Goal: Task Accomplishment & Management: Use online tool/utility

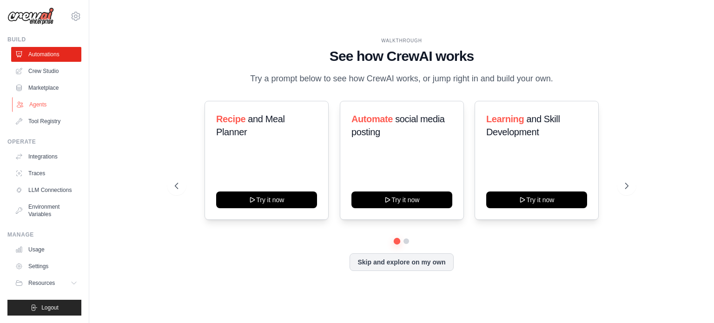
scroll to position [10, 0]
click at [629, 185] on icon at bounding box center [627, 185] width 9 height 9
click at [634, 186] on button at bounding box center [626, 186] width 19 height 19
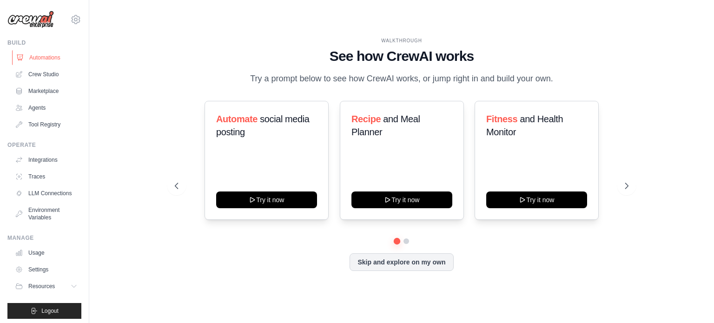
click at [47, 61] on link "Automations" at bounding box center [47, 57] width 70 height 15
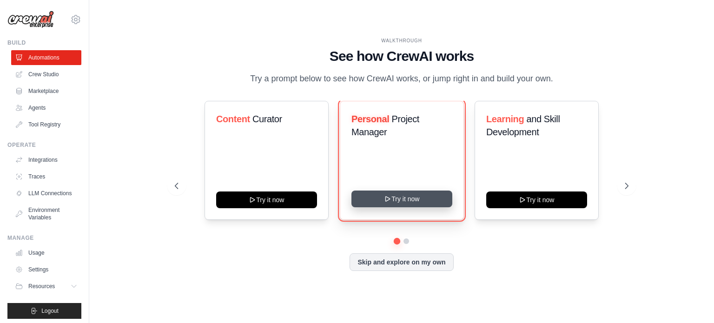
click at [413, 193] on button "Try it now" at bounding box center [401, 199] width 101 height 17
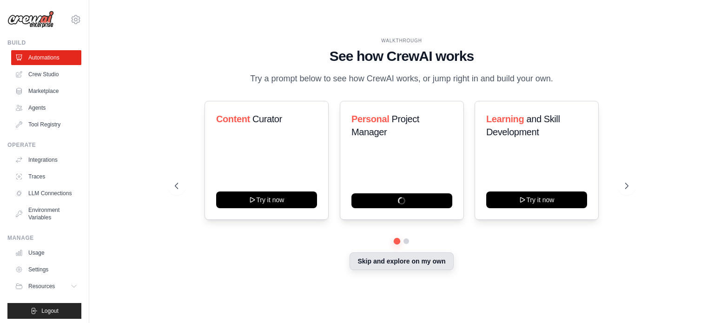
click at [440, 265] on button "Skip and explore on my own" at bounding box center [402, 261] width 104 height 18
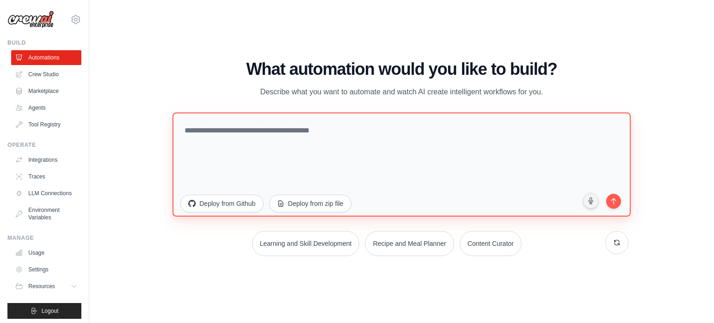
click at [398, 195] on textarea at bounding box center [401, 164] width 458 height 104
click at [500, 148] on textarea at bounding box center [401, 164] width 458 height 104
drag, startPoint x: 504, startPoint y: 133, endPoint x: 325, endPoint y: 133, distance: 178.5
click at [230, 110] on div "What automation would you like to build? Describe what you want to automate and…" at bounding box center [402, 158] width 454 height 196
click at [400, 172] on textarea at bounding box center [401, 164] width 458 height 104
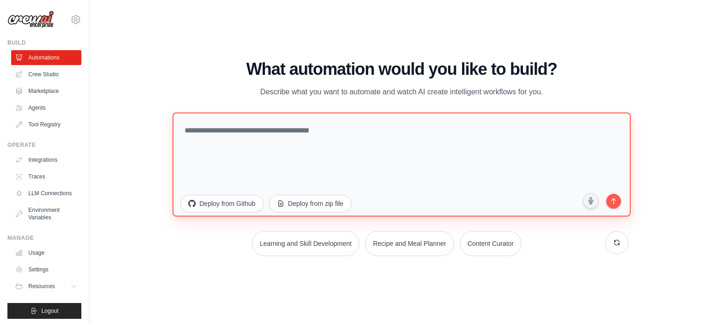
drag, startPoint x: 477, startPoint y: 147, endPoint x: 209, endPoint y: 112, distance: 270.5
click at [209, 112] on textarea at bounding box center [401, 164] width 458 height 104
click at [500, 152] on textarea at bounding box center [401, 164] width 458 height 104
click at [509, 191] on textarea at bounding box center [401, 164] width 458 height 104
click at [487, 159] on textarea at bounding box center [401, 164] width 458 height 104
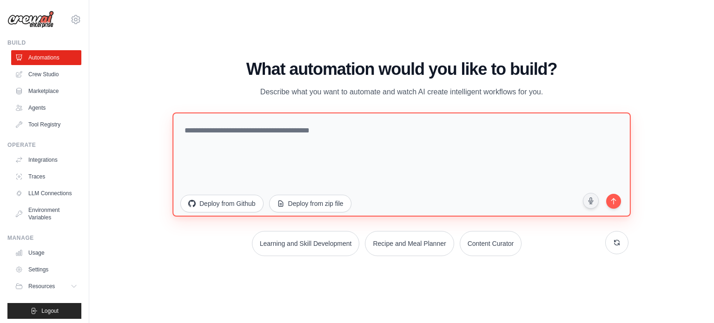
drag, startPoint x: 486, startPoint y: 150, endPoint x: 151, endPoint y: 103, distance: 337.9
click at [151, 103] on div "WALKTHROUGH See how [PERSON_NAME] works Try a prompt below to see how [PERSON_N…" at bounding box center [401, 161] width 595 height 304
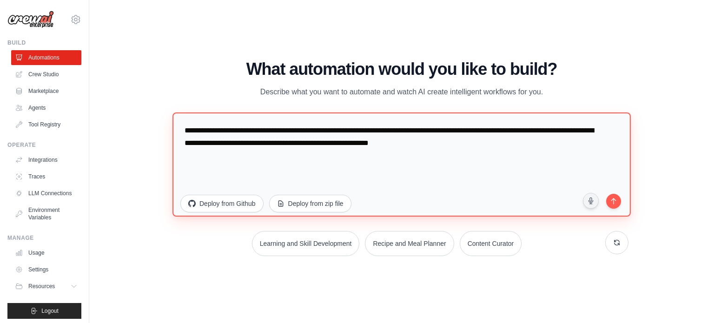
paste textarea "**********"
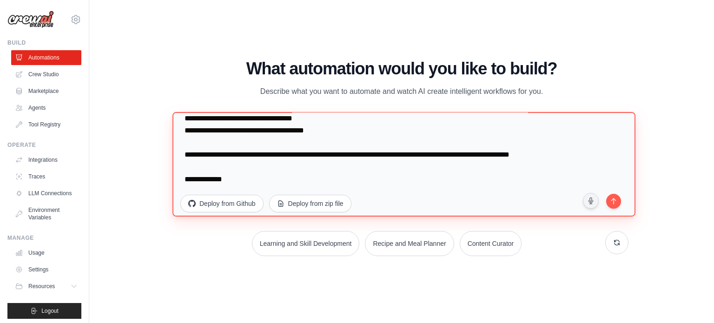
scroll to position [3916, 0]
drag, startPoint x: 242, startPoint y: 179, endPoint x: 174, endPoint y: 173, distance: 67.7
click at [177, 174] on textarea at bounding box center [403, 164] width 463 height 105
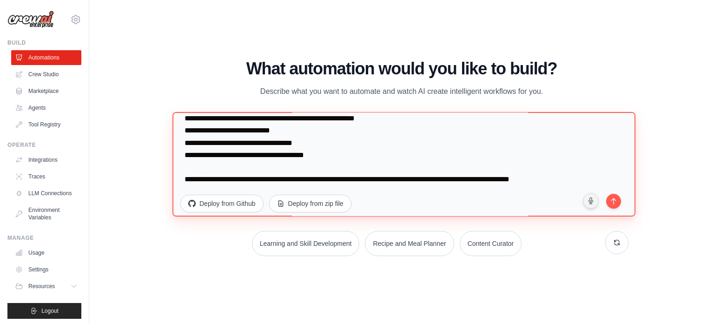
scroll to position [3891, 0]
click at [598, 184] on textarea at bounding box center [403, 164] width 463 height 105
type textarea "**********"
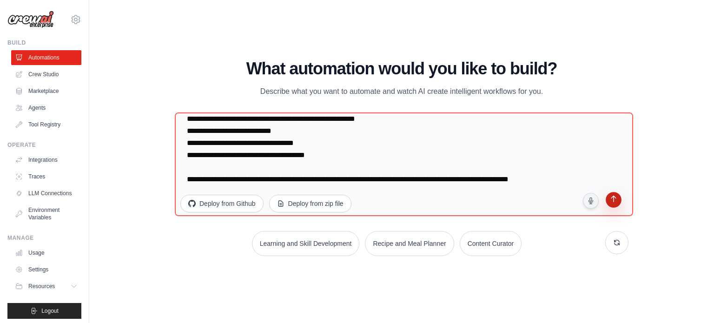
click at [615, 201] on icon "submit" at bounding box center [613, 200] width 9 height 9
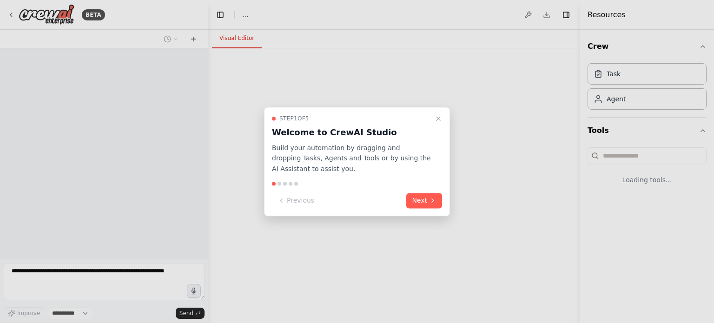
select select "****"
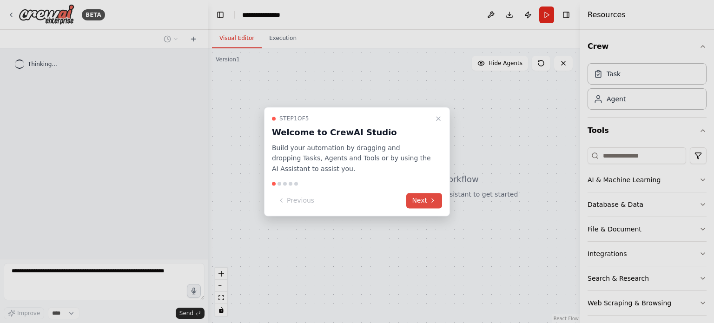
click at [427, 203] on button "Next" at bounding box center [424, 200] width 36 height 15
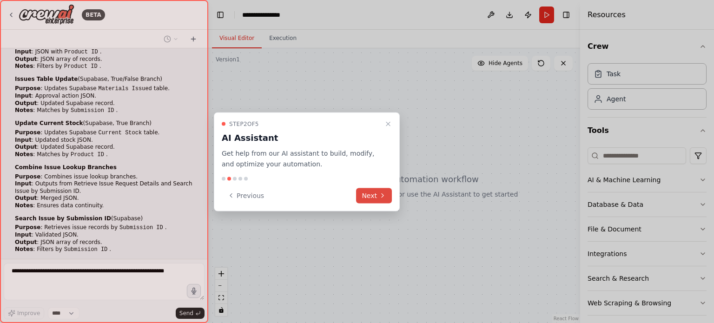
scroll to position [2464, 0]
click at [371, 198] on button "Next" at bounding box center [374, 195] width 36 height 15
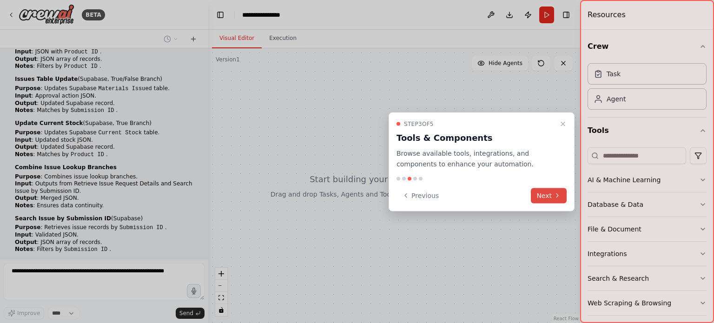
click at [554, 192] on icon at bounding box center [557, 195] width 7 height 7
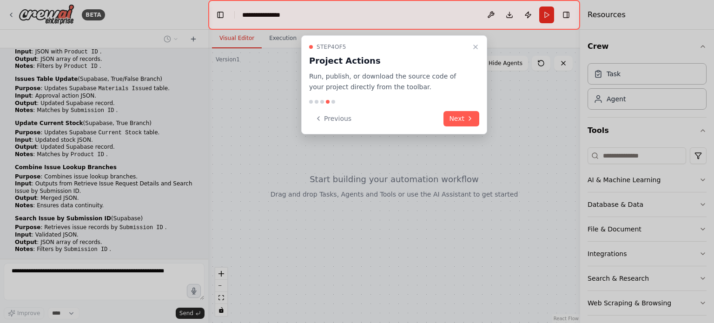
click at [464, 117] on button "Next" at bounding box center [461, 118] width 36 height 15
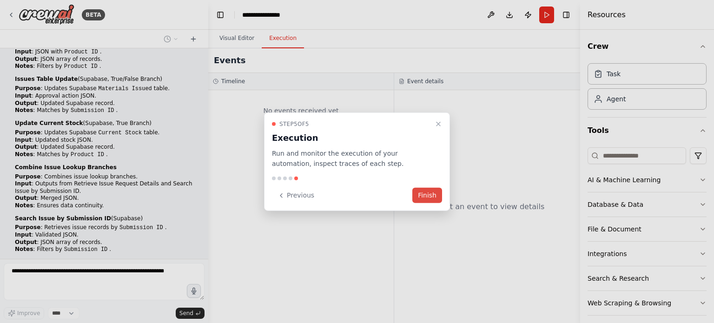
click at [429, 196] on button "Finish" at bounding box center [427, 195] width 30 height 15
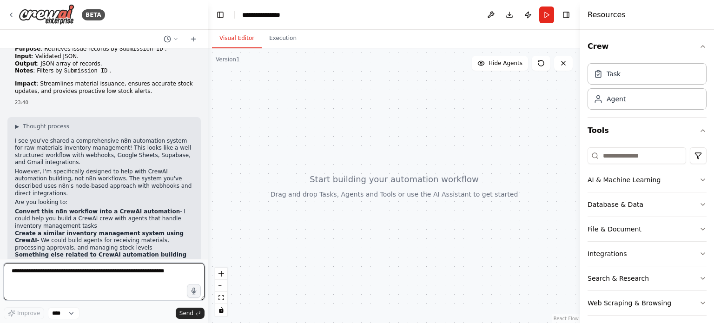
scroll to position [2670, 0]
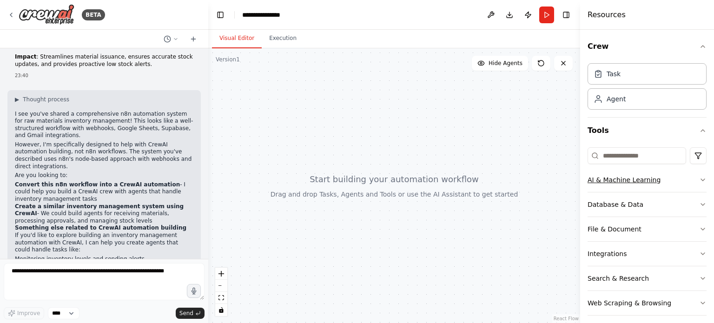
click at [699, 178] on icon "button" at bounding box center [702, 179] width 7 height 7
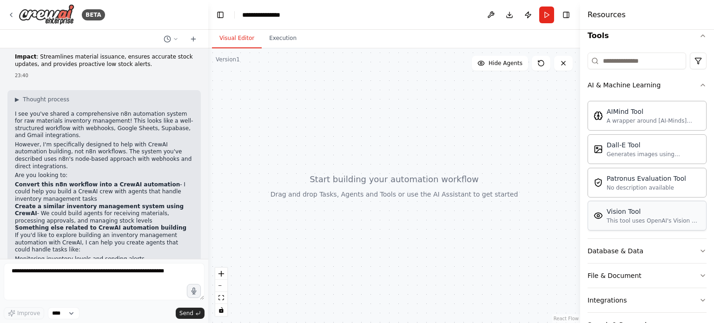
scroll to position [93, 0]
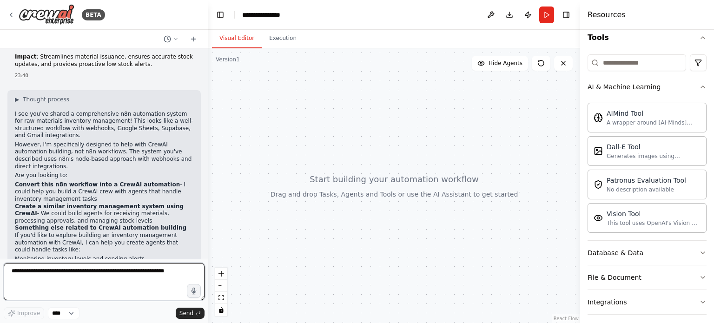
click at [112, 280] on textarea at bounding box center [104, 281] width 201 height 37
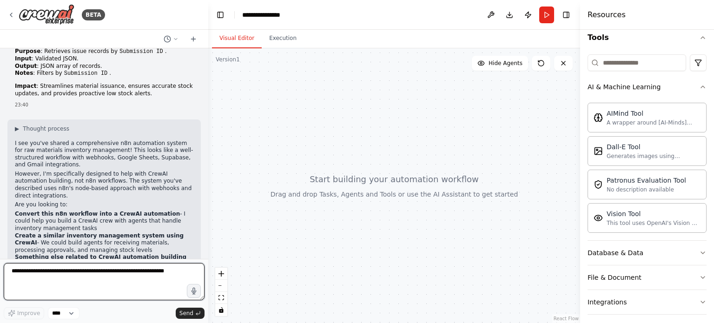
scroll to position [2670, 0]
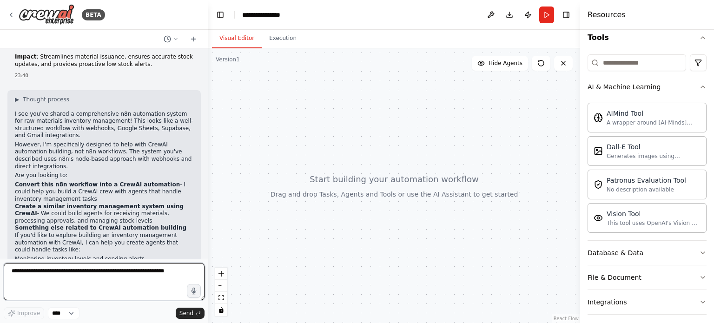
click at [63, 275] on textarea at bounding box center [104, 281] width 201 height 37
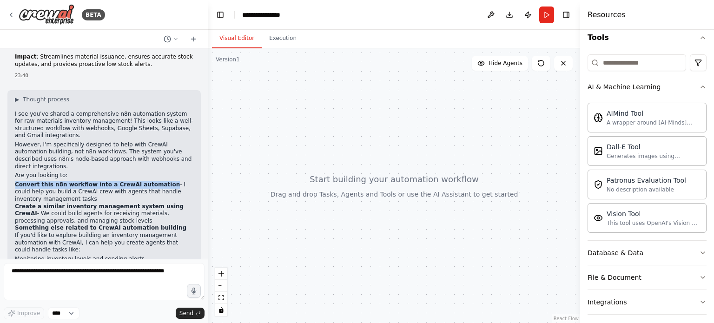
drag, startPoint x: 152, startPoint y: 117, endPoint x: 7, endPoint y: 118, distance: 145.0
type textarea "**********"
click at [7, 118] on div "▶ Thought process I see you've shared a comprehensive n8n automation system for…" at bounding box center [103, 204] width 193 height 229
click at [114, 203] on li "Create a similar inventory management system using CrewAI - We could build agen…" at bounding box center [104, 214] width 178 height 22
drag, startPoint x: 15, startPoint y: 139, endPoint x: 175, endPoint y: 142, distance: 159.4
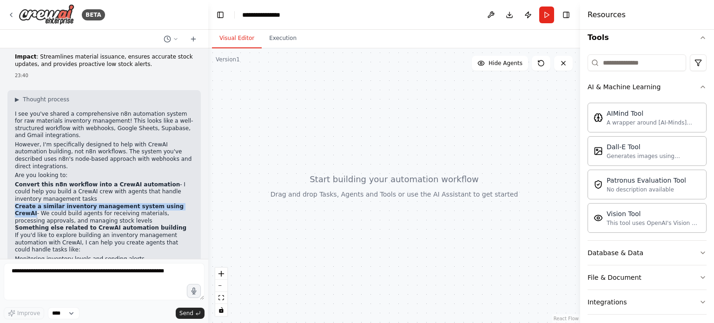
click at [175, 203] on li "Create a similar inventory management system using CrewAI - We could build agen…" at bounding box center [104, 214] width 178 height 22
copy strong "Create a similar inventory management system using CrewAI"
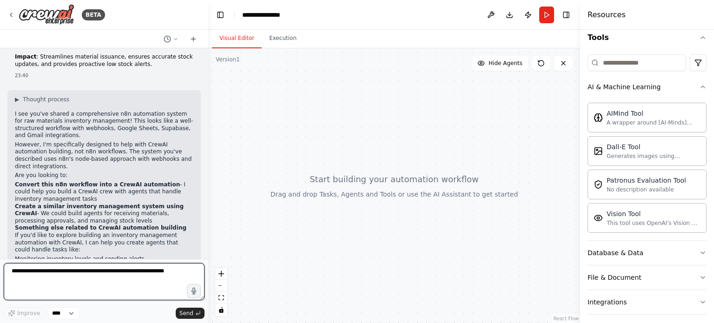
click at [97, 274] on textarea at bounding box center [104, 281] width 201 height 37
paste textarea "**********"
click at [163, 282] on textarea "**********" at bounding box center [104, 281] width 201 height 37
type textarea "**********"
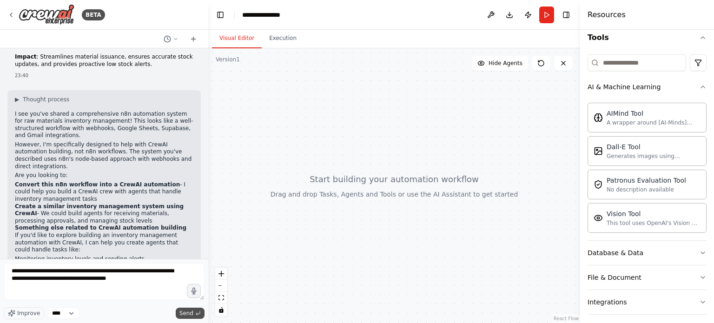
click at [188, 312] on span "Send" at bounding box center [186, 313] width 14 height 7
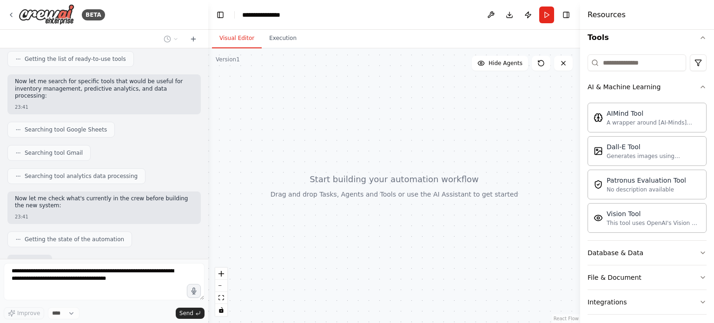
scroll to position [3064, 0]
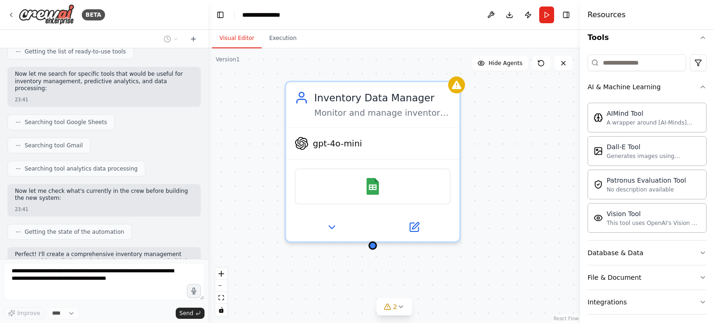
drag, startPoint x: 306, startPoint y: 230, endPoint x: 373, endPoint y: 277, distance: 81.5
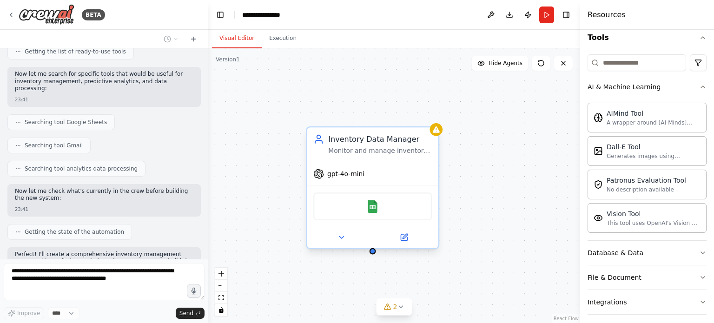
scroll to position [3094, 0]
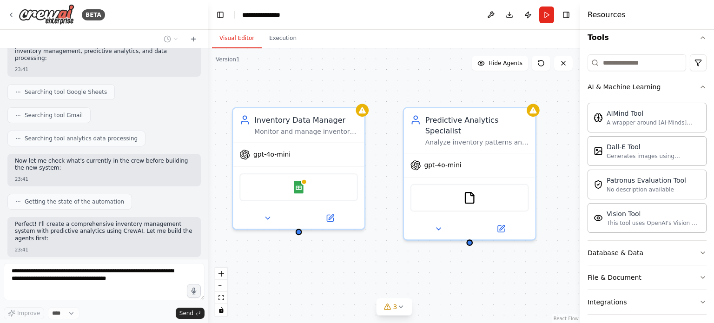
drag, startPoint x: 456, startPoint y: 118, endPoint x: 308, endPoint y: 86, distance: 151.5
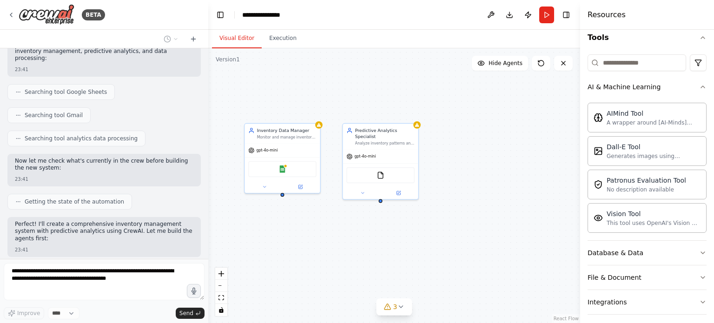
drag, startPoint x: 485, startPoint y: 243, endPoint x: 443, endPoint y: 260, distance: 45.2
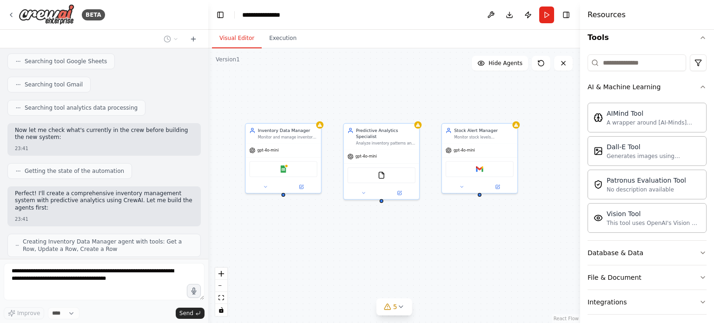
scroll to position [3117, 0]
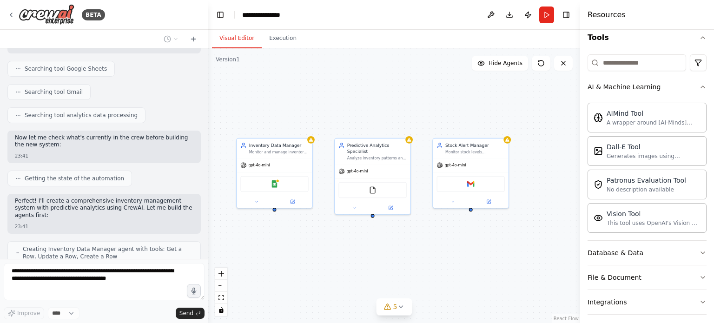
drag, startPoint x: 462, startPoint y: 243, endPoint x: 454, endPoint y: 258, distance: 17.3
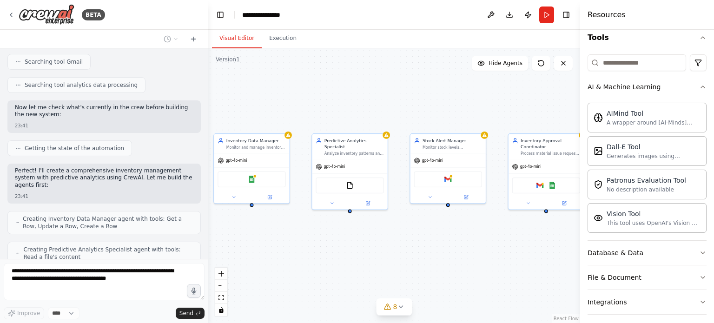
drag, startPoint x: 387, startPoint y: 241, endPoint x: 364, endPoint y: 236, distance: 23.2
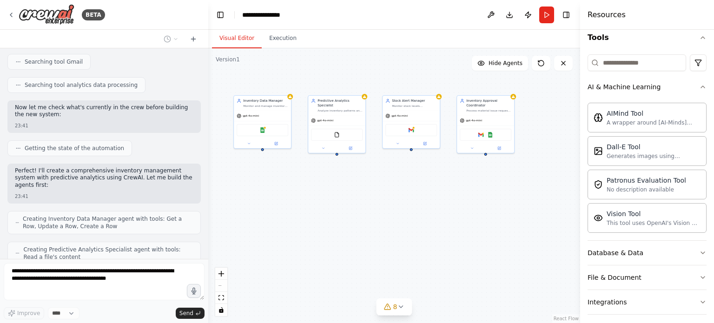
drag, startPoint x: 450, startPoint y: 267, endPoint x: 433, endPoint y: 205, distance: 64.5
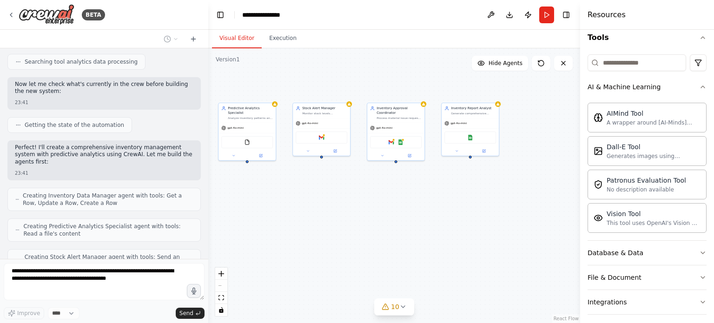
scroll to position [3227, 0]
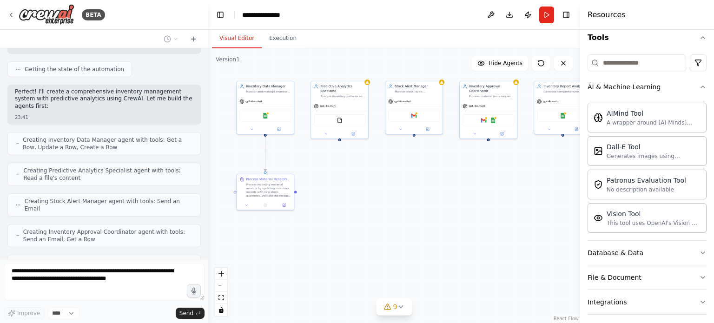
drag, startPoint x: 431, startPoint y: 215, endPoint x: 452, endPoint y: 202, distance: 24.9
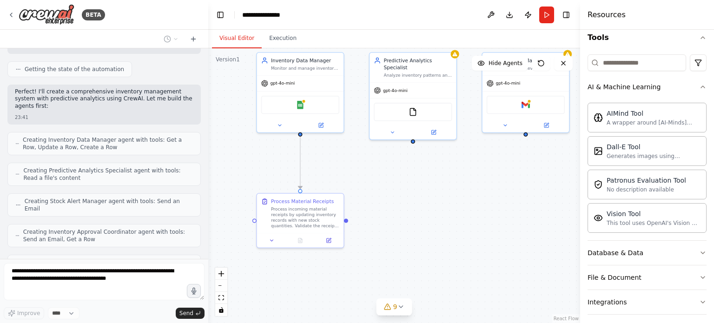
scroll to position [3250, 0]
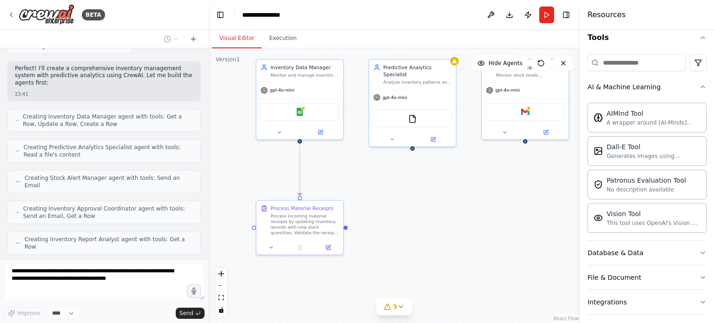
drag, startPoint x: 342, startPoint y: 209, endPoint x: 418, endPoint y: 249, distance: 86.3
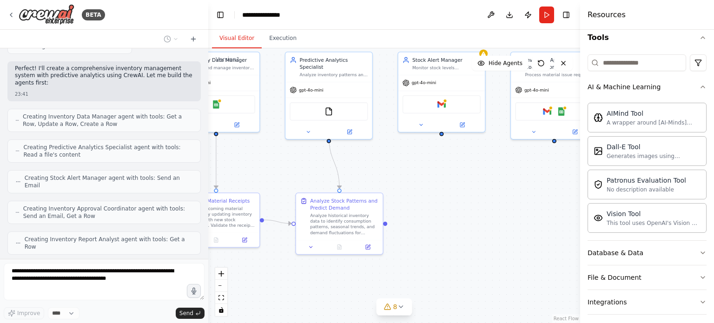
drag, startPoint x: 530, startPoint y: 228, endPoint x: 447, endPoint y: 217, distance: 83.5
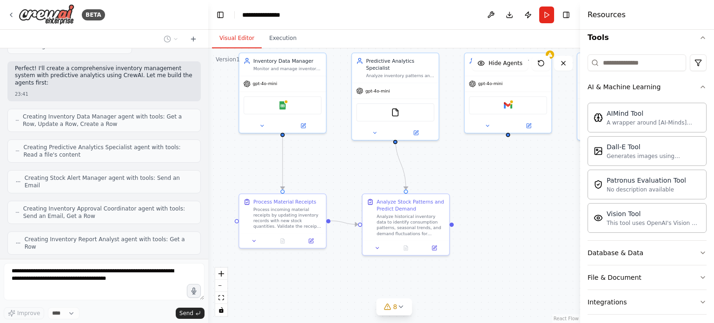
drag, startPoint x: 307, startPoint y: 273, endPoint x: 373, endPoint y: 274, distance: 66.5
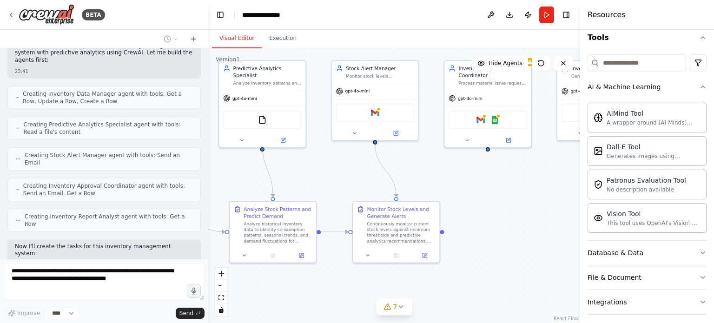
scroll to position [3296, 0]
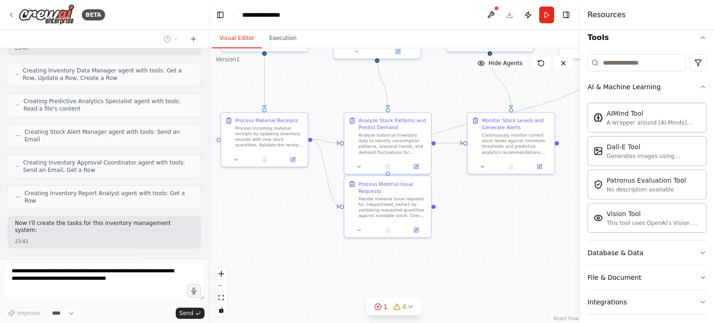
drag, startPoint x: 455, startPoint y: 171, endPoint x: 436, endPoint y: 89, distance: 83.3
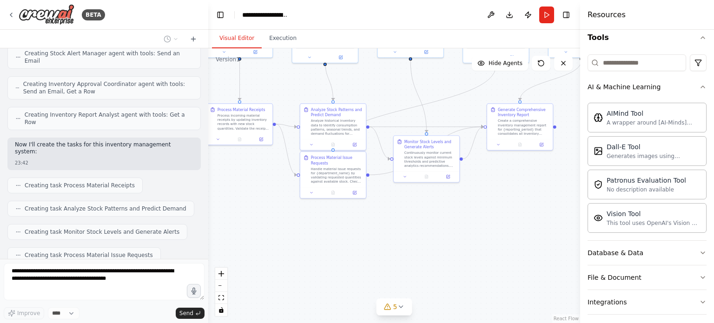
scroll to position [3398, 0]
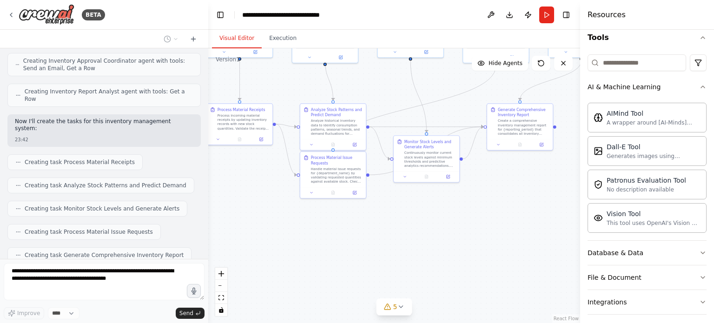
drag, startPoint x: 440, startPoint y: 91, endPoint x: 373, endPoint y: 88, distance: 66.5
drag, startPoint x: 338, startPoint y: 166, endPoint x: 418, endPoint y: 218, distance: 95.3
click at [418, 219] on div "Handle material issue requests for {department_name} by validating requested qu…" at bounding box center [414, 227] width 52 height 17
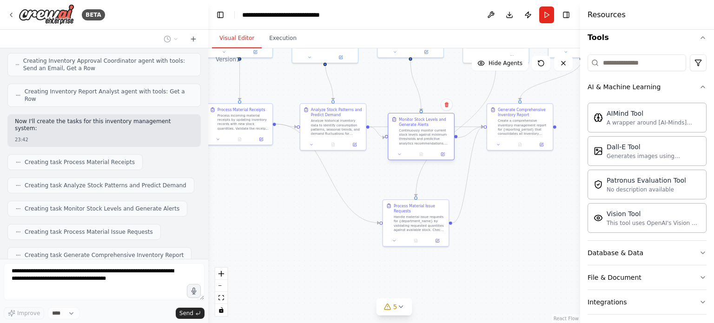
drag, startPoint x: 431, startPoint y: 159, endPoint x: 427, endPoint y: 138, distance: 22.2
click at [427, 138] on div "Continuously monitor current stock levels against minimum thresholds and predic…" at bounding box center [425, 136] width 52 height 17
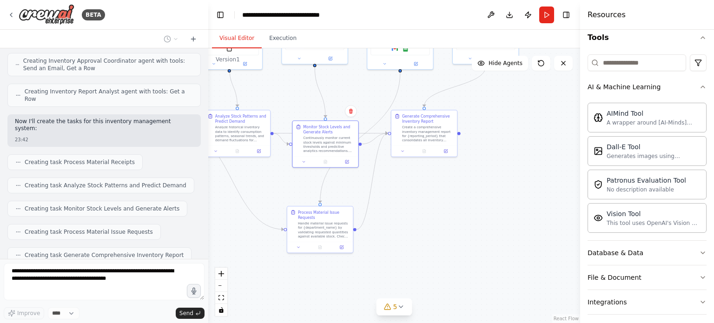
drag, startPoint x: 553, startPoint y: 200, endPoint x: 452, endPoint y: 206, distance: 101.1
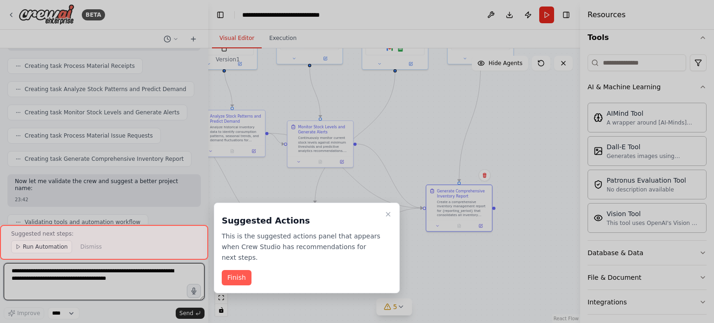
drag, startPoint x: 425, startPoint y: 137, endPoint x: 463, endPoint y: 213, distance: 85.8
click at [463, 213] on div "BETA Raw Materials Inventory Management with Google Sheets and Supabase using n…" at bounding box center [357, 161] width 714 height 323
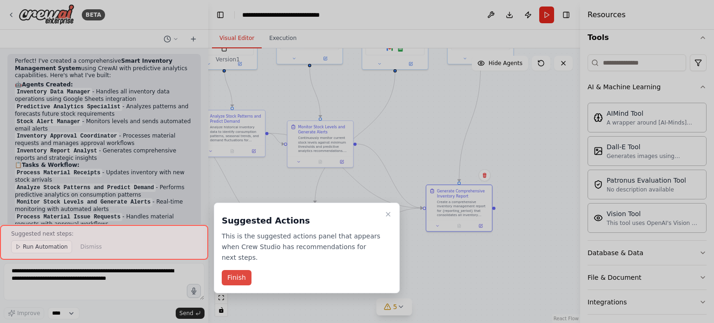
click at [237, 270] on button "Finish" at bounding box center [237, 277] width 30 height 15
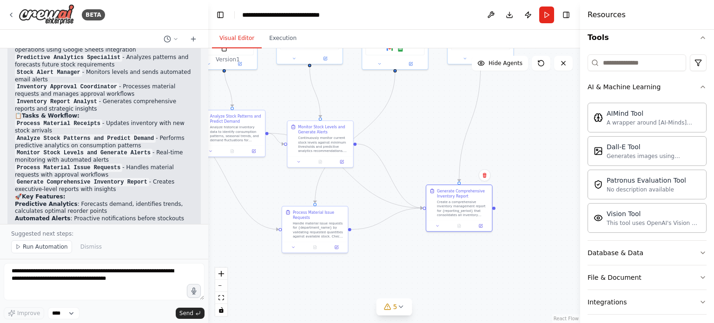
scroll to position [3585, 0]
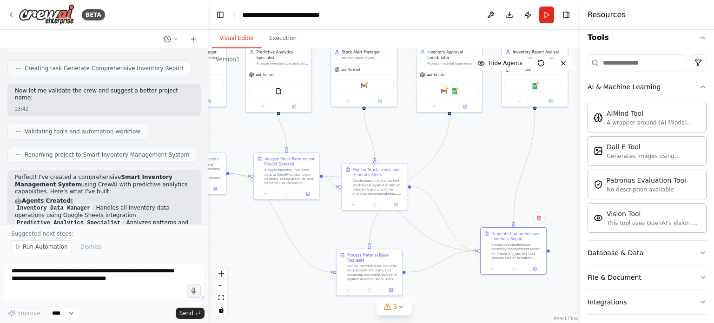
drag, startPoint x: 349, startPoint y: 96, endPoint x: 403, endPoint y: 139, distance: 69.5
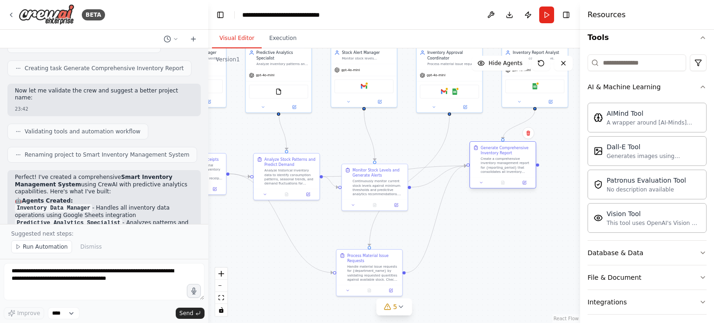
drag, startPoint x: 517, startPoint y: 250, endPoint x: 507, endPoint y: 166, distance: 84.3
click at [507, 166] on div "Create a comprehensive inventory management report for {reporting_period} that …" at bounding box center [507, 165] width 52 height 17
drag, startPoint x: 394, startPoint y: 181, endPoint x: 497, endPoint y: 261, distance: 130.6
click at [497, 261] on div "Continuously monitor current stock levels against minimum thresholds and predic…" at bounding box center [485, 266] width 52 height 17
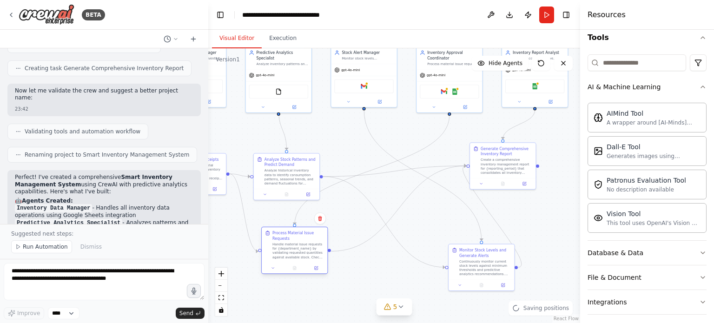
drag, startPoint x: 376, startPoint y: 269, endPoint x: 310, endPoint y: 251, distance: 67.9
click at [310, 251] on div "Handle material issue requests for {department_name} by validating requested qu…" at bounding box center [298, 250] width 52 height 17
drag, startPoint x: 288, startPoint y: 187, endPoint x: 284, endPoint y: 177, distance: 11.0
click at [284, 177] on div "Analyze Stock Patterns and Predict Demand Analyze historical inventory data to …" at bounding box center [284, 164] width 67 height 47
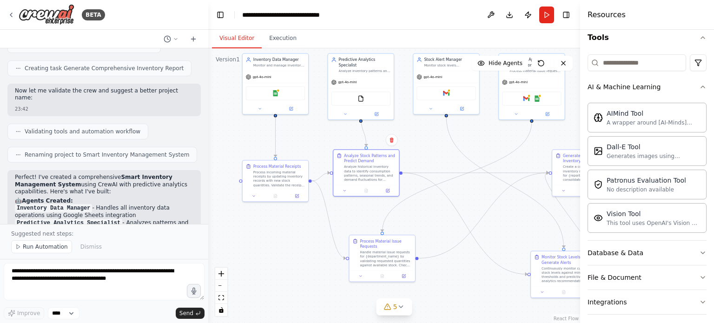
drag, startPoint x: 238, startPoint y: 133, endPoint x: 320, endPoint y: 140, distance: 82.6
click at [290, 169] on div "Process incoming material receipts by updating inventory records with new stock…" at bounding box center [279, 172] width 52 height 17
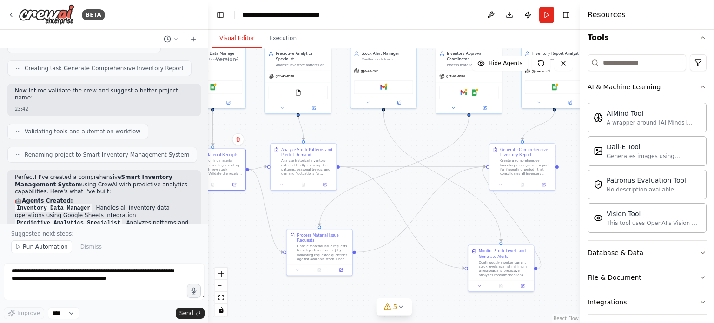
drag, startPoint x: 425, startPoint y: 147, endPoint x: 362, endPoint y: 141, distance: 63.0
drag, startPoint x: 507, startPoint y: 261, endPoint x: 501, endPoint y: 236, distance: 25.7
click at [502, 240] on div "Monitor Stock Levels and Generate Alerts Continuously monitor current stock lev…" at bounding box center [500, 245] width 52 height 29
click at [511, 166] on div "Create a comprehensive inventory management report for {reporting_period} that …" at bounding box center [532, 166] width 52 height 17
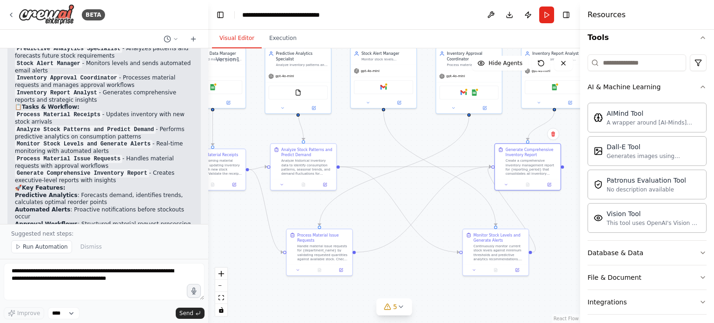
scroll to position [3817, 0]
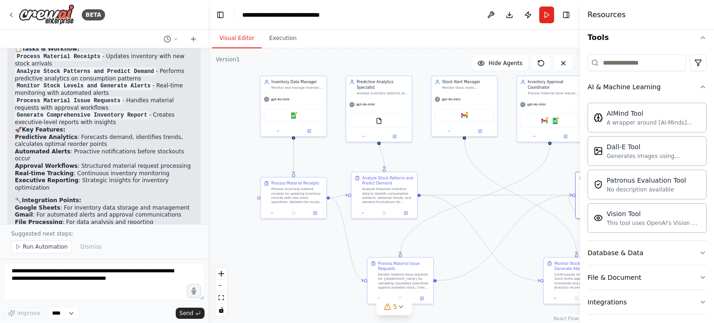
drag, startPoint x: 251, startPoint y: 125, endPoint x: 330, endPoint y: 152, distance: 83.0
click at [302, 117] on div "Google Sheets" at bounding box center [293, 114] width 59 height 14
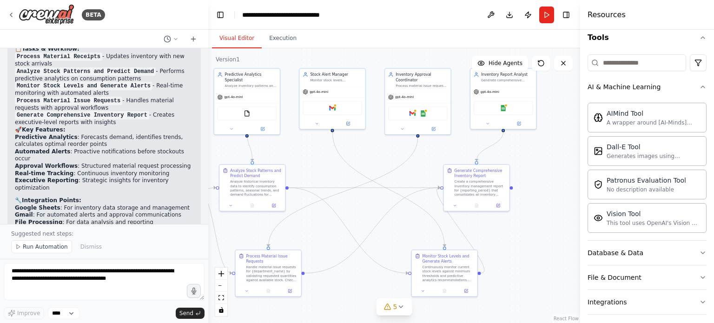
drag, startPoint x: 332, startPoint y: 158, endPoint x: 132, endPoint y: 143, distance: 200.5
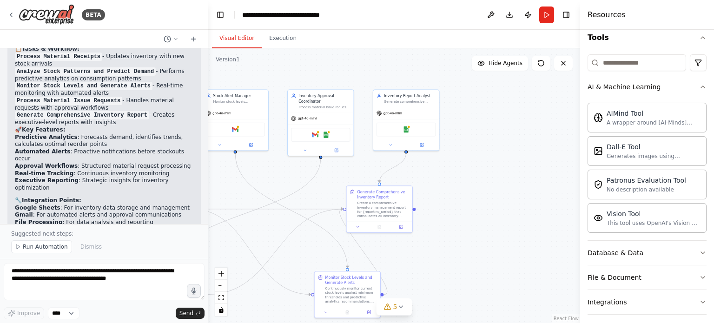
drag, startPoint x: 483, startPoint y: 159, endPoint x: 459, endPoint y: 186, distance: 35.9
click at [408, 126] on div at bounding box center [408, 126] width 3 height 3
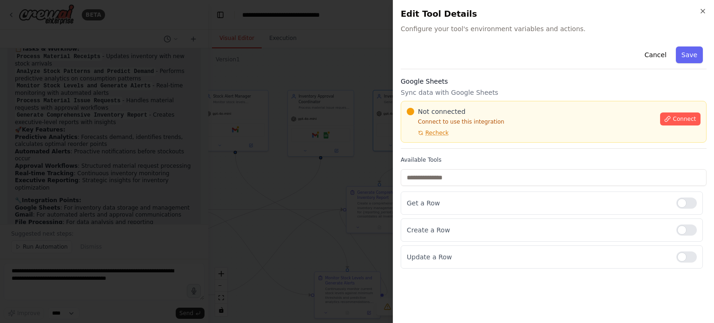
click at [330, 44] on div at bounding box center [357, 161] width 714 height 323
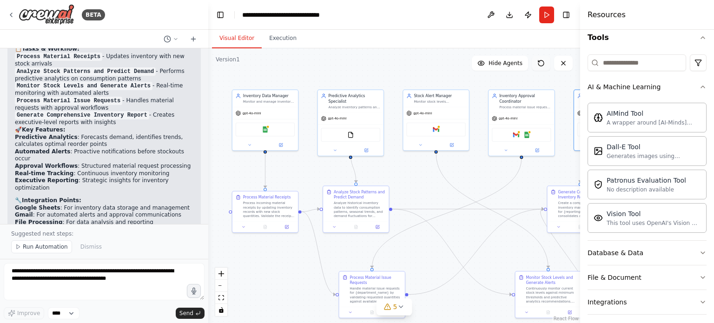
drag, startPoint x: 337, startPoint y: 69, endPoint x: 538, endPoint y: 68, distance: 200.8
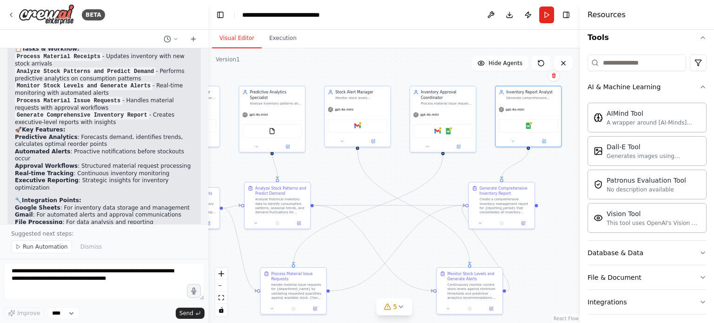
drag, startPoint x: 403, startPoint y: 65, endPoint x: 324, endPoint y: 60, distance: 79.2
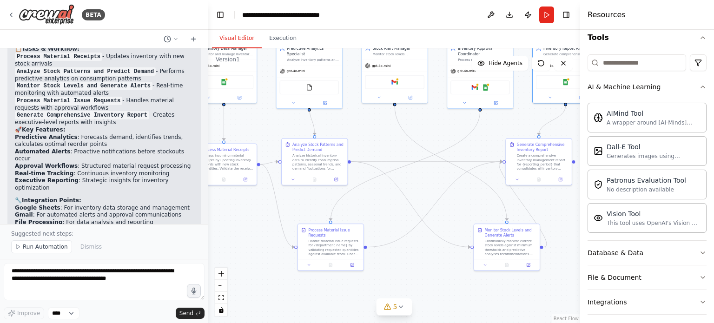
drag, startPoint x: 349, startPoint y: 75, endPoint x: 371, endPoint y: 31, distance: 49.1
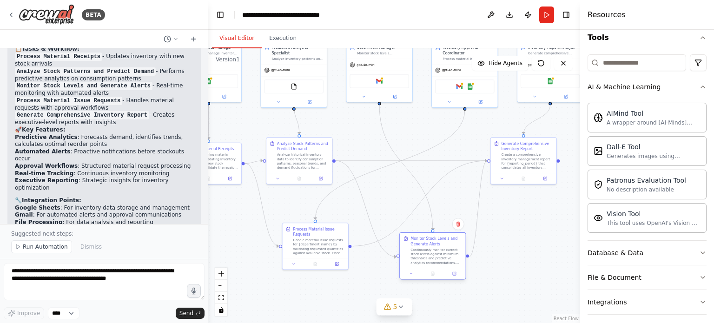
drag, startPoint x: 495, startPoint y: 239, endPoint x: 436, endPoint y: 250, distance: 59.6
click at [436, 250] on div "Continuously monitor current stock levels against minimum thresholds and predic…" at bounding box center [436, 256] width 52 height 17
drag, startPoint x: 332, startPoint y: 242, endPoint x: 338, endPoint y: 264, distance: 23.6
click at [338, 264] on div "Handle material issue requests for {department_name} by validating requested qu…" at bounding box center [324, 266] width 52 height 17
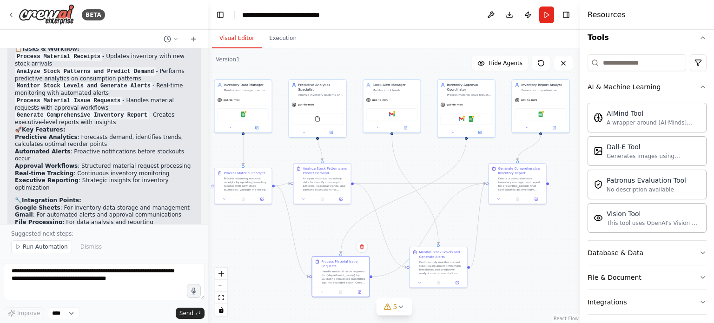
drag, startPoint x: 352, startPoint y: 144, endPoint x: 411, endPoint y: 159, distance: 60.9
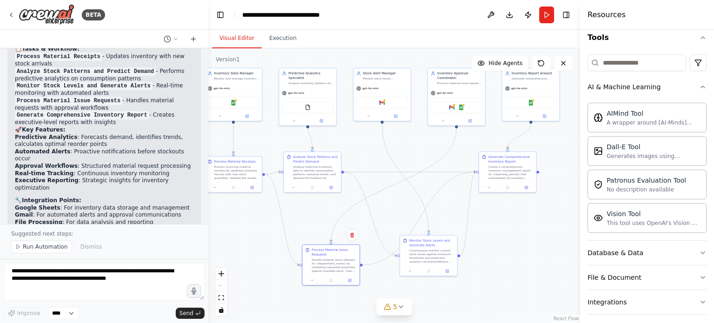
drag, startPoint x: 418, startPoint y: 165, endPoint x: 371, endPoint y: 152, distance: 48.5
click at [270, 58] on div ".deletable-edge-delete-btn { width: 20px; height: 20px; border: 0px solid #ffff…" at bounding box center [394, 185] width 372 height 275
click at [511, 15] on button "Download" at bounding box center [509, 15] width 15 height 17
click at [510, 13] on button "Download" at bounding box center [509, 15] width 15 height 17
click at [529, 226] on div ".deletable-edge-delete-btn { width: 20px; height: 20px; border: 0px solid #ffff…" at bounding box center [394, 185] width 372 height 275
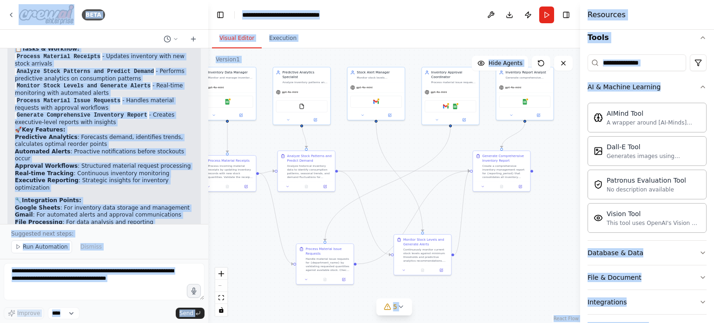
click at [530, 238] on div ".deletable-edge-delete-btn { width: 20px; height: 20px; border: 0px solid #ffff…" at bounding box center [394, 185] width 372 height 275
click at [533, 265] on div ".deletable-edge-delete-btn { width: 20px; height: 20px; border: 0px solid #ffff…" at bounding box center [394, 185] width 372 height 275
click at [543, 254] on div ".deletable-edge-delete-btn { width: 20px; height: 20px; border: 0px solid #ffff…" at bounding box center [394, 185] width 372 height 275
click at [506, 64] on span "Hide Agents" at bounding box center [506, 62] width 34 height 7
click at [632, 43] on button "Tools" at bounding box center [647, 38] width 119 height 26
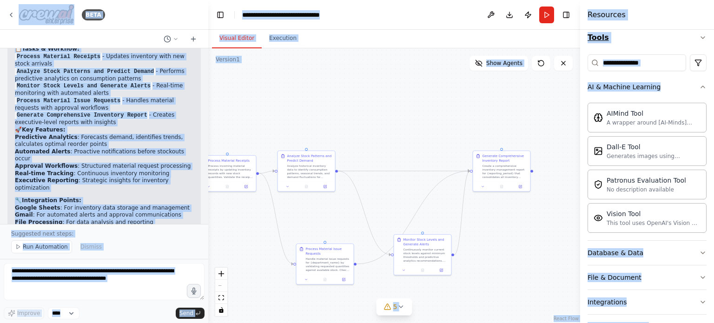
scroll to position [0, 0]
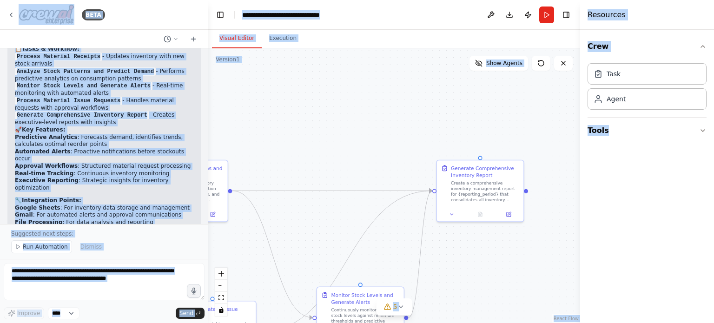
click at [664, 10] on div "Resources" at bounding box center [647, 15] width 134 height 30
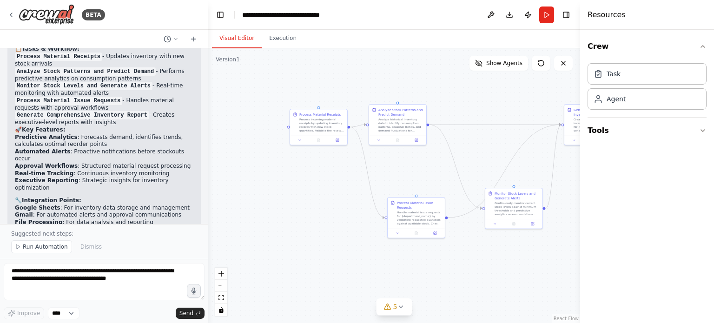
drag, startPoint x: 436, startPoint y: 123, endPoint x: 558, endPoint y: 79, distance: 129.1
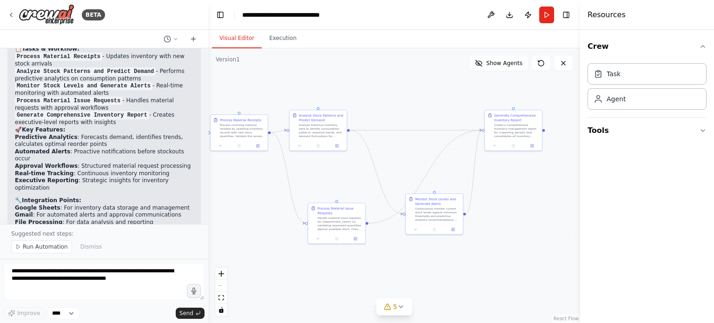
drag, startPoint x: 509, startPoint y: 95, endPoint x: 402, endPoint y: 110, distance: 108.5
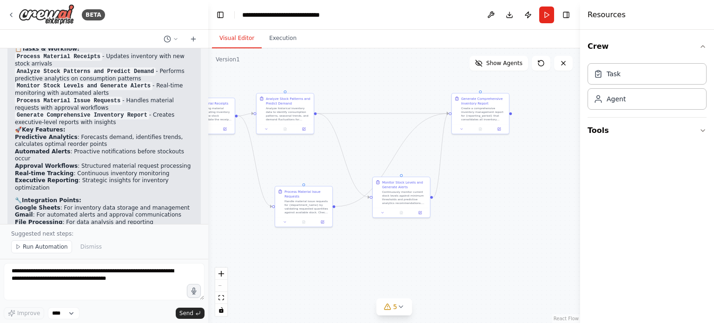
drag, startPoint x: 425, startPoint y: 93, endPoint x: 373, endPoint y: 81, distance: 53.5
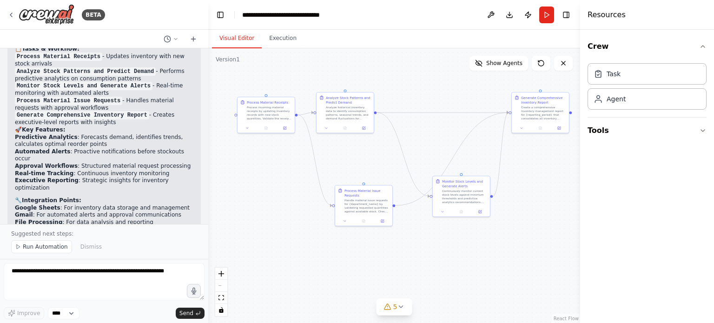
drag, startPoint x: 384, startPoint y: 85, endPoint x: 444, endPoint y: 84, distance: 60.0
click at [507, 61] on span "Show Agents" at bounding box center [504, 62] width 36 height 7
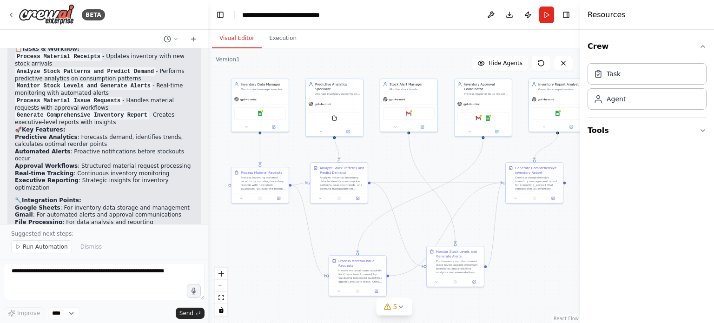
drag, startPoint x: 500, startPoint y: 101, endPoint x: 492, endPoint y: 163, distance: 61.9
click at [280, 39] on button "Execution" at bounding box center [283, 39] width 42 height 20
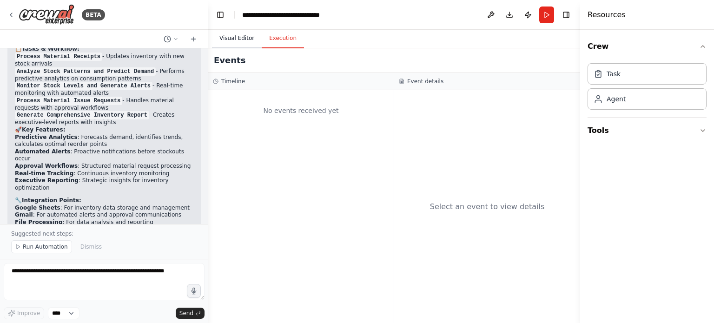
click at [238, 39] on button "Visual Editor" at bounding box center [237, 39] width 50 height 20
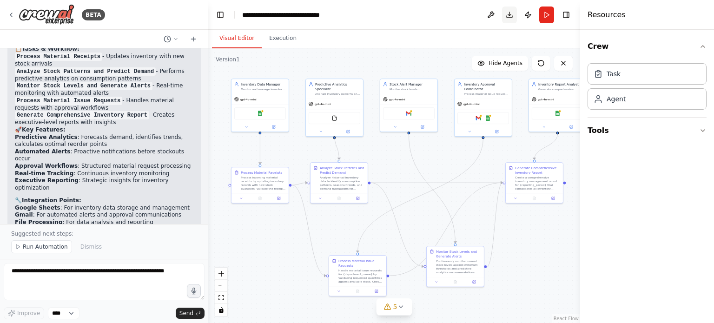
click at [506, 10] on button "Download" at bounding box center [509, 15] width 15 height 17
drag, startPoint x: 506, startPoint y: 10, endPoint x: 425, endPoint y: 59, distance: 95.1
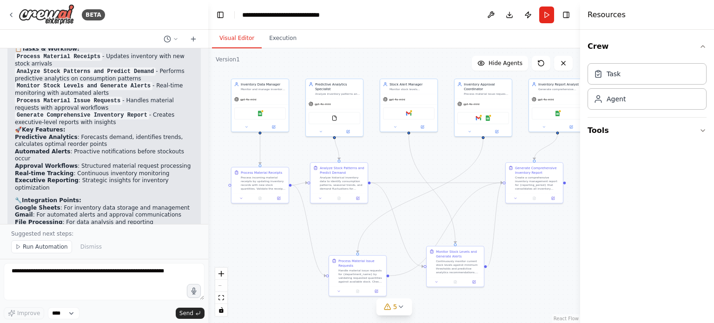
click at [425, 59] on div ".deletable-edge-delete-btn { width: 20px; height: 20px; border: 0px solid #ffff…" at bounding box center [394, 185] width 372 height 275
click at [40, 249] on span "Run Automation" at bounding box center [45, 246] width 45 height 7
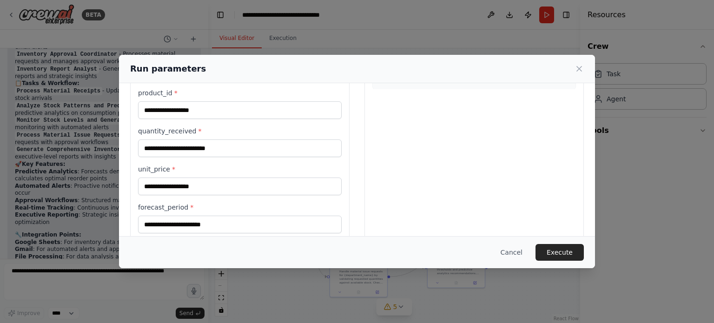
scroll to position [345, 0]
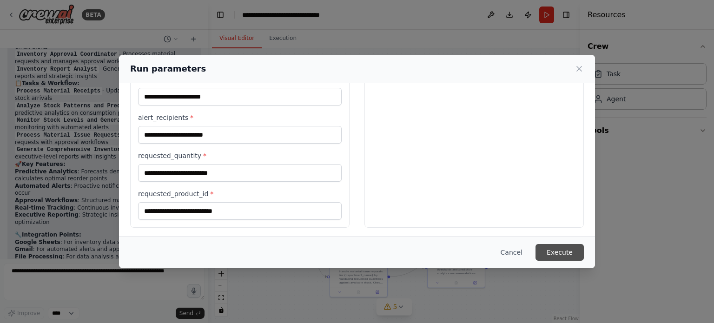
click at [559, 251] on button "Execute" at bounding box center [559, 252] width 48 height 17
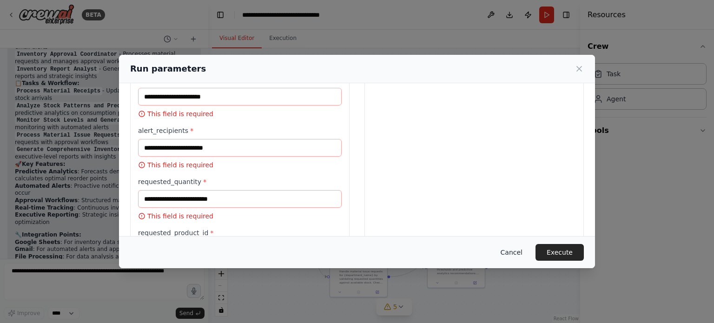
click at [515, 253] on button "Cancel" at bounding box center [511, 252] width 37 height 17
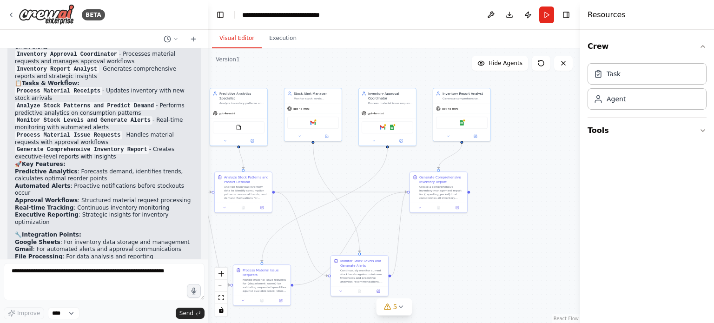
drag, startPoint x: 516, startPoint y: 254, endPoint x: 418, endPoint y: 263, distance: 98.4
click at [511, 13] on button "Download" at bounding box center [509, 15] width 15 height 17
click at [703, 49] on icon "button" at bounding box center [702, 46] width 7 height 7
click at [488, 13] on button at bounding box center [490, 15] width 15 height 17
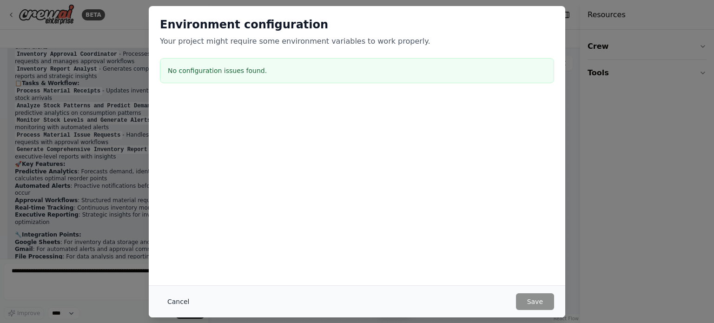
click at [173, 301] on button "Cancel" at bounding box center [178, 301] width 37 height 17
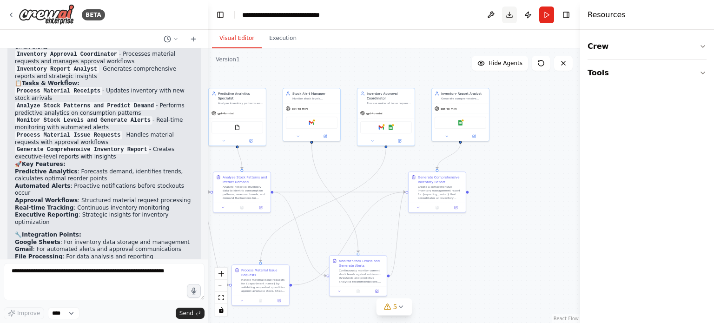
click at [512, 13] on button "Download" at bounding box center [509, 15] width 15 height 17
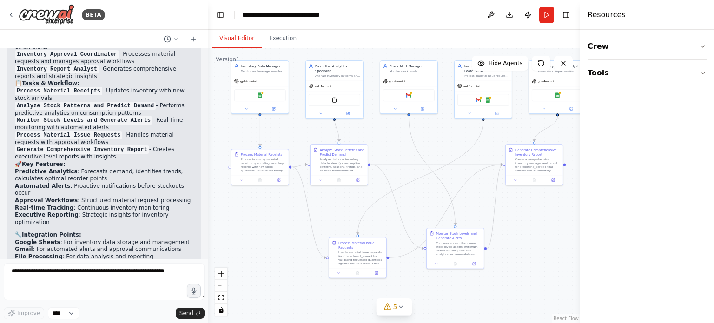
drag, startPoint x: 286, startPoint y: 74, endPoint x: 401, endPoint y: 52, distance: 117.0
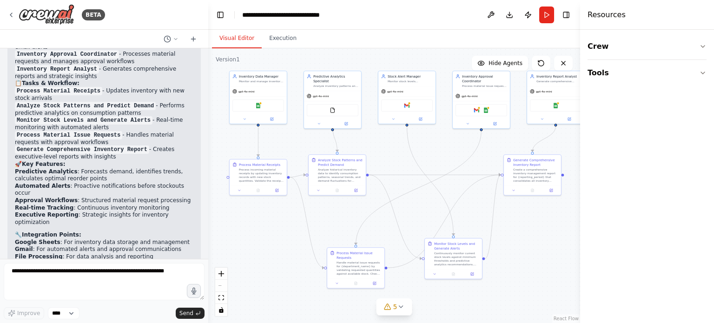
drag, startPoint x: 538, startPoint y: 208, endPoint x: 519, endPoint y: 220, distance: 23.0
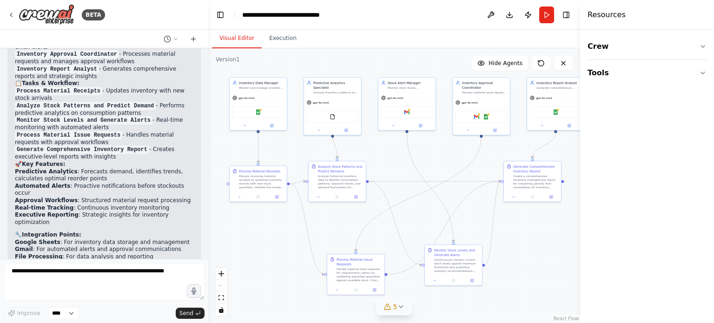
click at [398, 310] on icon at bounding box center [400, 306] width 7 height 7
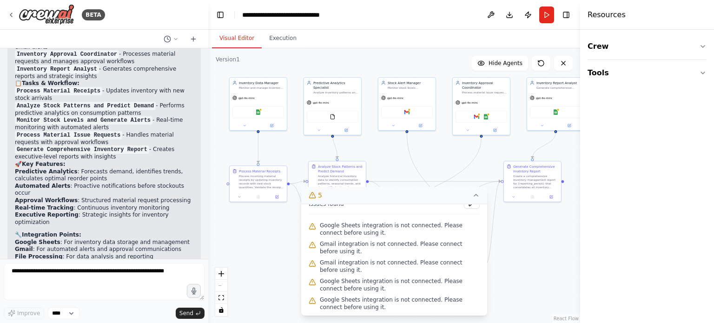
scroll to position [0, 0]
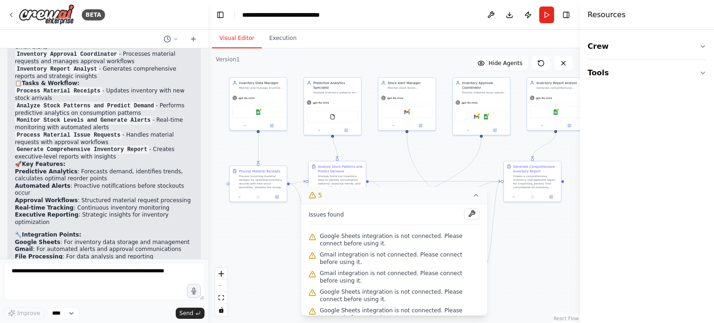
click at [264, 286] on div ".deletable-edge-delete-btn { width: 20px; height: 20px; border: 0px solid #ffff…" at bounding box center [394, 185] width 372 height 275
click at [554, 257] on div ".deletable-edge-delete-btn { width: 20px; height: 20px; border: 0px solid #ffff…" at bounding box center [394, 185] width 372 height 275
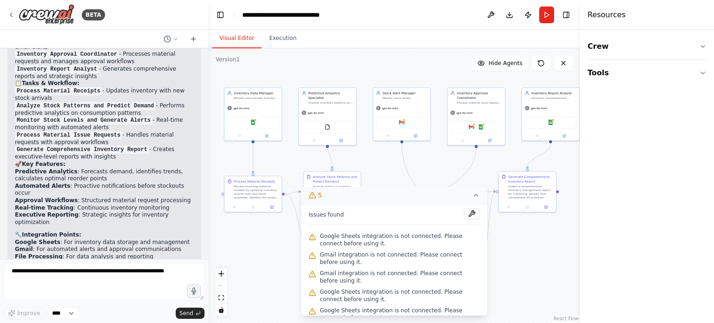
drag, startPoint x: 520, startPoint y: 241, endPoint x: 451, endPoint y: 285, distance: 81.9
click at [478, 196] on icon at bounding box center [475, 195] width 7 height 7
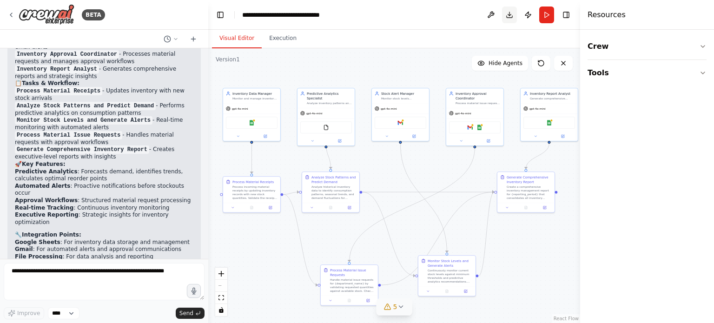
click at [511, 13] on button "Download" at bounding box center [509, 15] width 15 height 17
